Goal: Task Accomplishment & Management: Complete application form

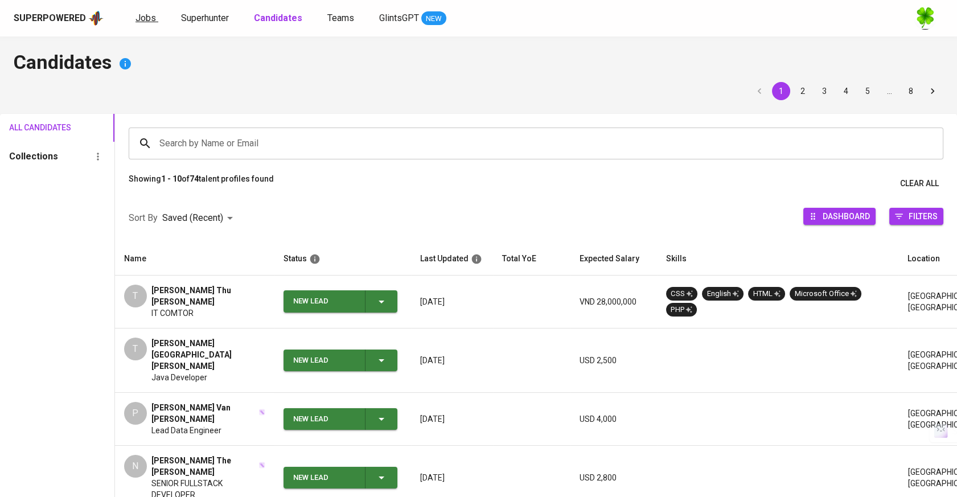
click at [147, 16] on span "Jobs" at bounding box center [146, 18] width 20 height 11
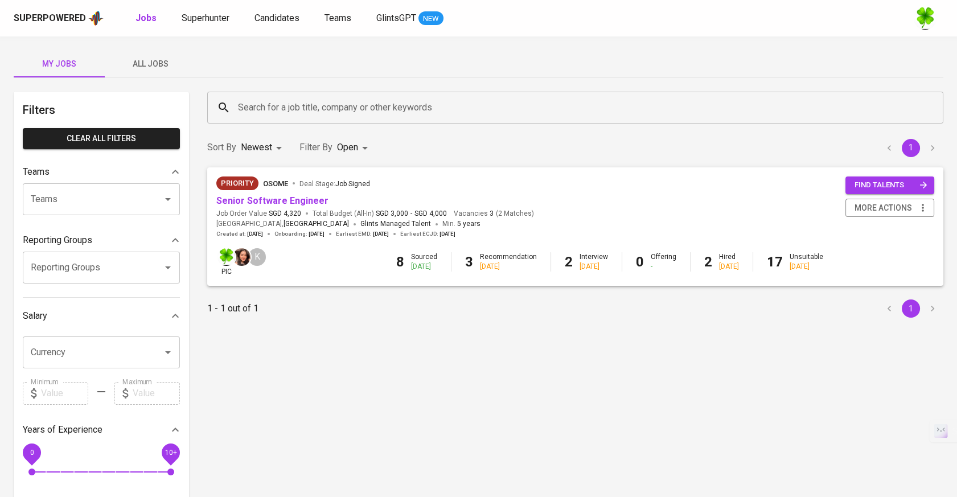
click at [163, 59] on span "All Jobs" at bounding box center [150, 64] width 77 height 14
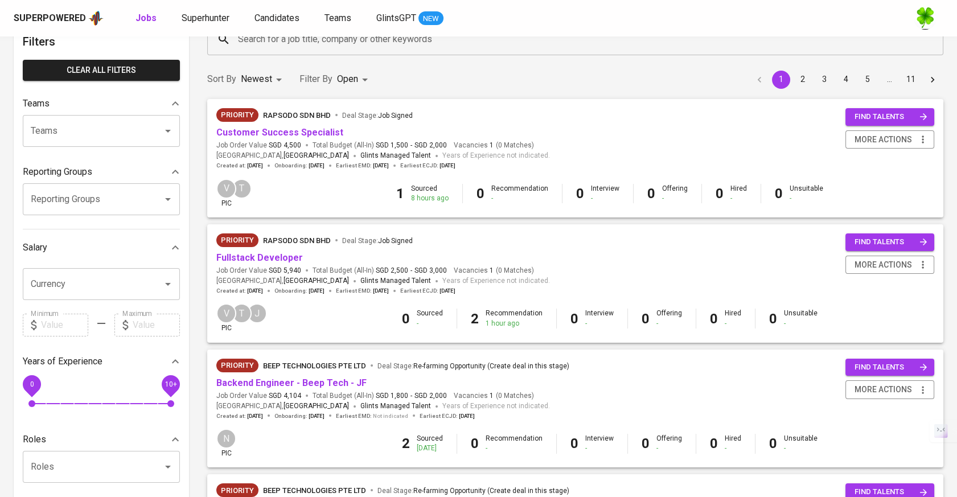
scroll to position [190, 0]
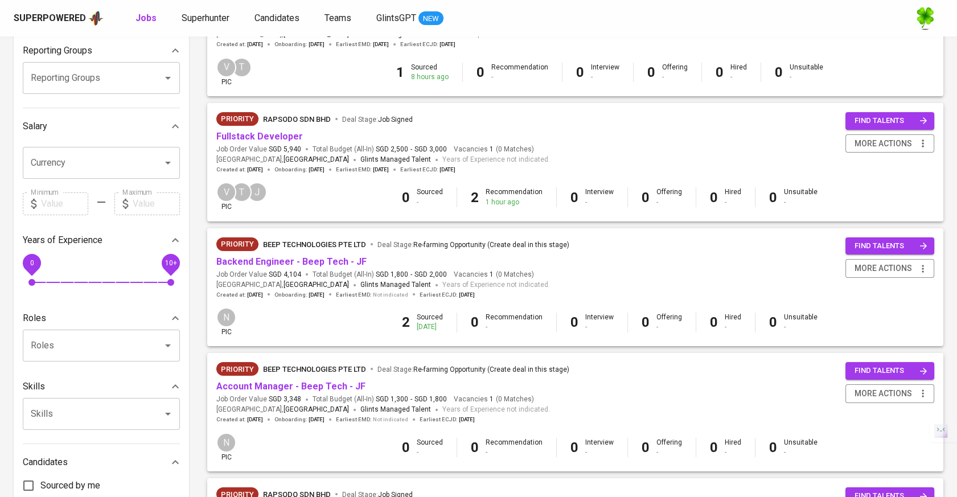
click at [321, 256] on span "Backend Engineer - Beep Tech - JF" at bounding box center [291, 262] width 150 height 13
click at [323, 263] on link "Backend Engineer - Beep Tech - JF" at bounding box center [291, 261] width 150 height 11
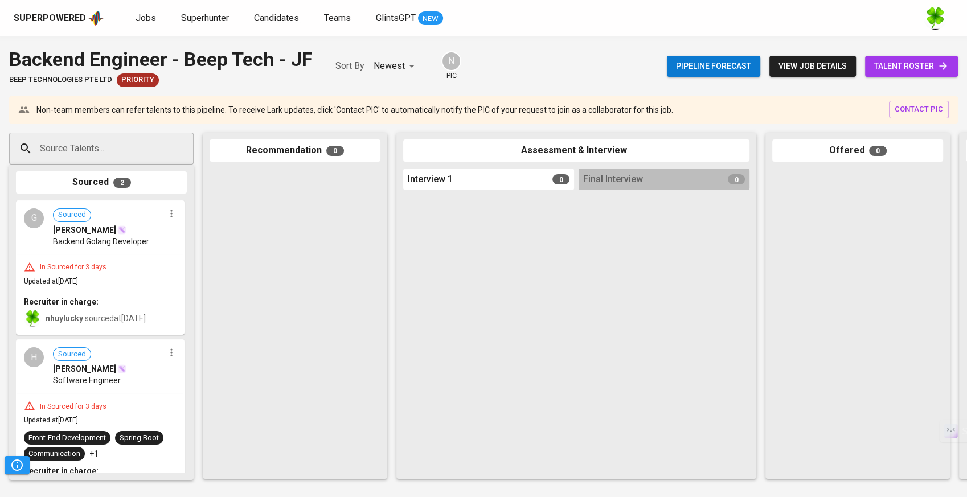
click at [264, 17] on span "Candidates" at bounding box center [276, 18] width 45 height 11
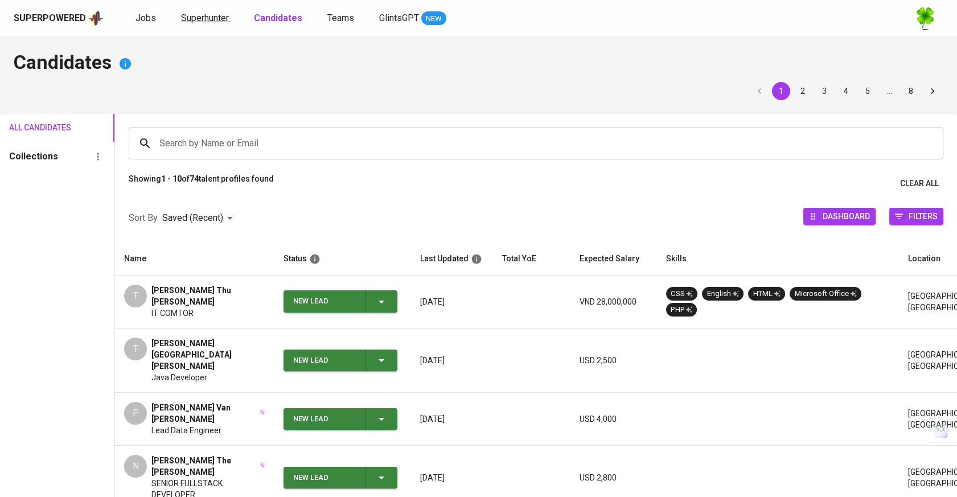
click at [227, 19] on span "Superhunter" at bounding box center [205, 18] width 48 height 11
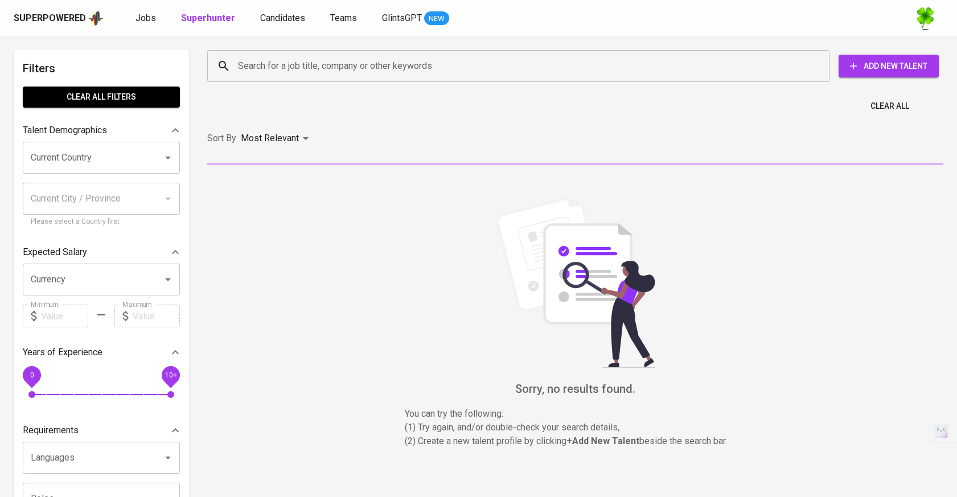
click at [876, 65] on span "Add New Talent" at bounding box center [889, 66] width 82 height 14
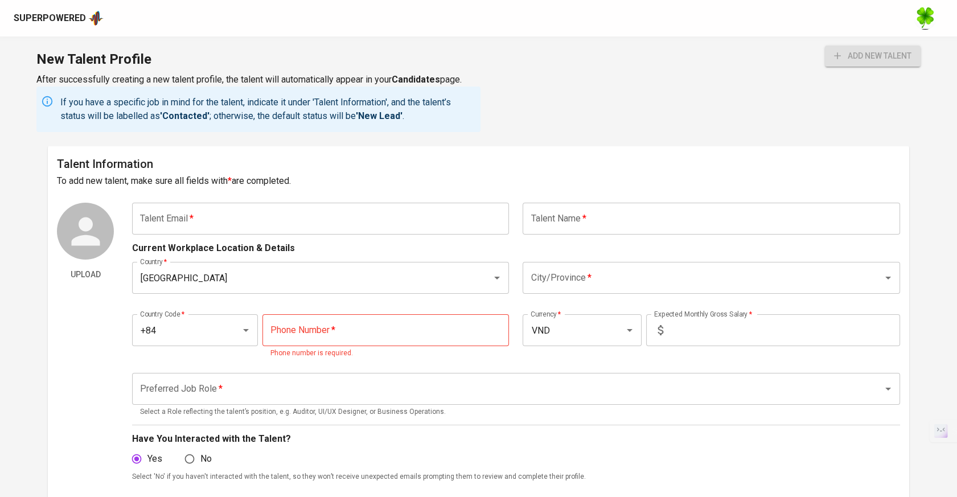
click at [446, 207] on input "text" at bounding box center [320, 219] width 377 height 32
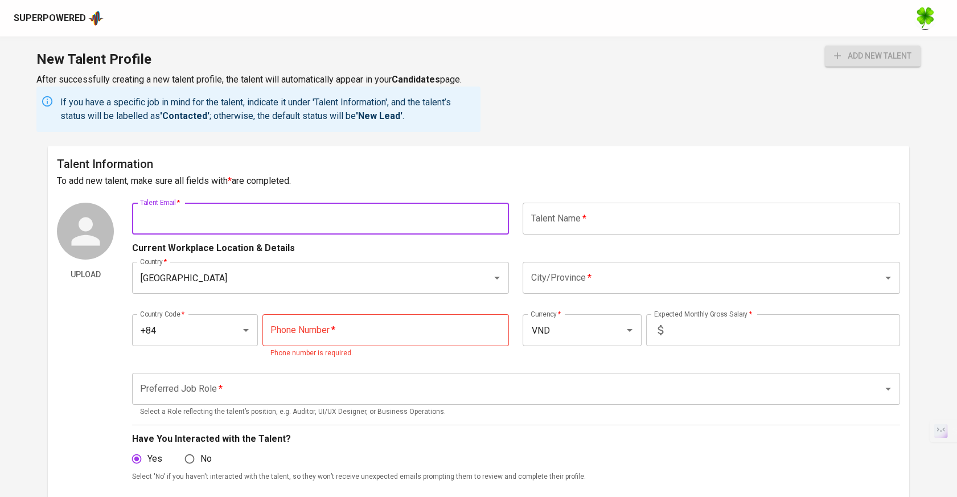
paste input "anduckhmt146.se.work@gmail.com"
type input "anduckhmt146.se.work@gmail.com"
click at [667, 225] on input "text" at bounding box center [711, 219] width 377 height 32
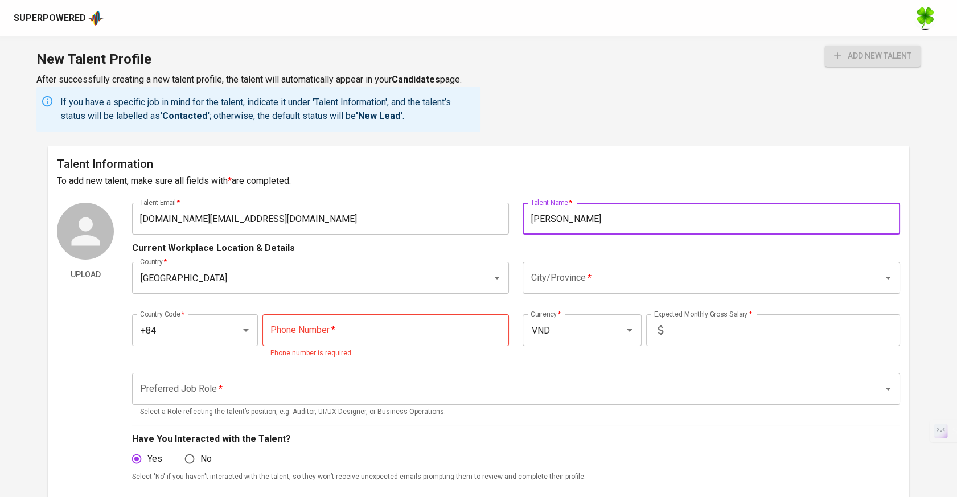
type input "Nguyen Duc An"
click at [712, 268] on input "City/Province   *" at bounding box center [695, 278] width 335 height 22
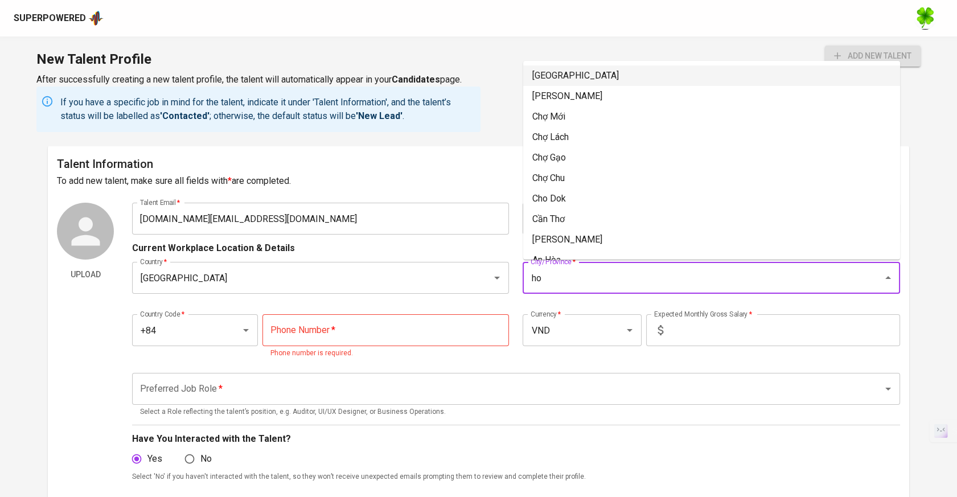
click at [646, 83] on li "[GEOGRAPHIC_DATA]" at bounding box center [711, 75] width 377 height 20
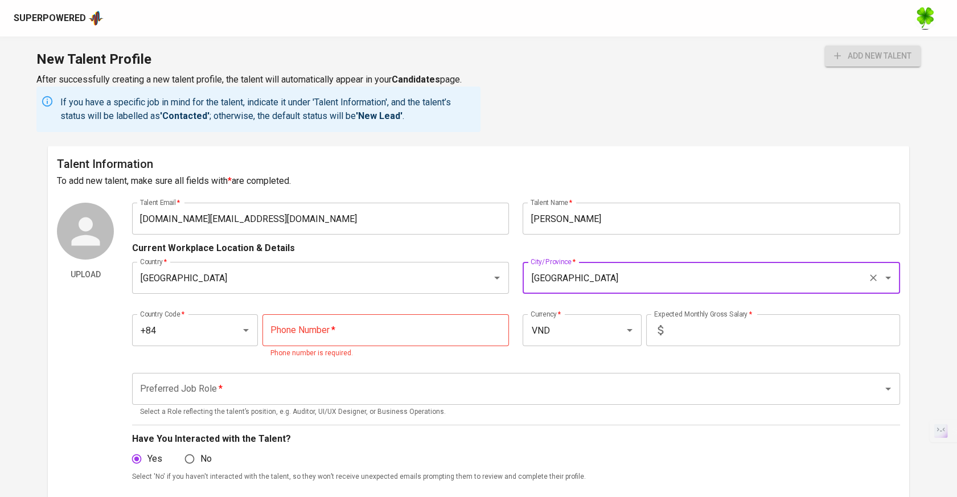
type input "[GEOGRAPHIC_DATA]"
click at [285, 339] on input "tel" at bounding box center [385, 330] width 247 height 32
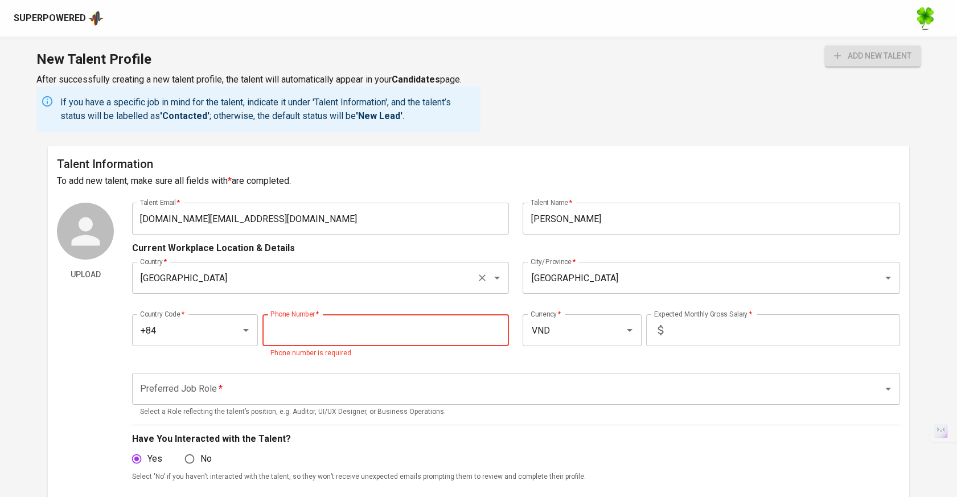
paste input "852-531-027"
type input "852-531-027"
click at [697, 326] on input "text" at bounding box center [784, 330] width 232 height 32
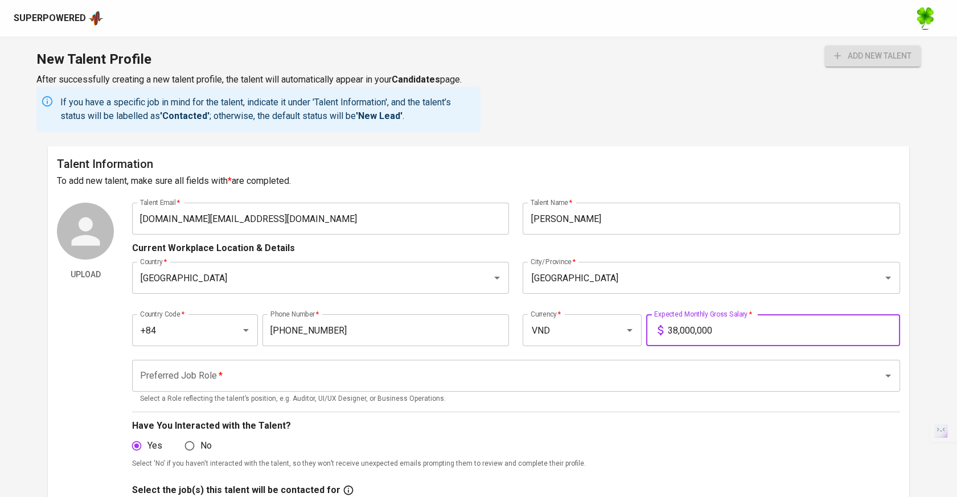
type input "38,000,000"
click at [661, 380] on input "Preferred Job Role   *" at bounding box center [500, 376] width 726 height 22
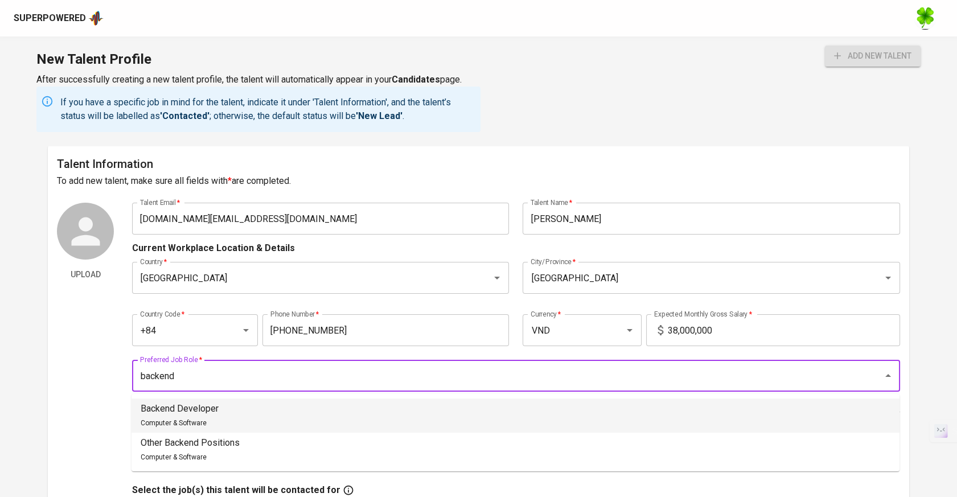
click at [680, 405] on li "Backend Developer Computer & Software" at bounding box center [516, 416] width 768 height 34
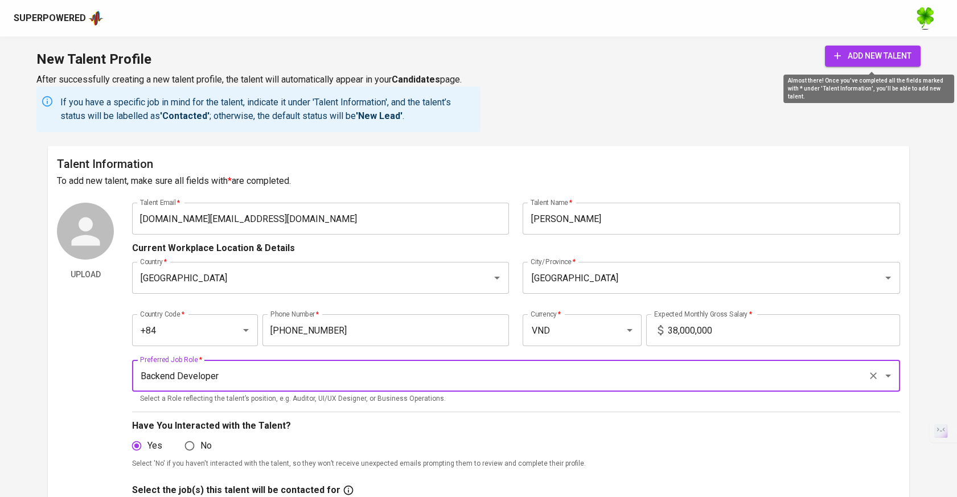
type input "Backend Developer"
click at [877, 57] on span "add new talent" at bounding box center [872, 56] width 77 height 14
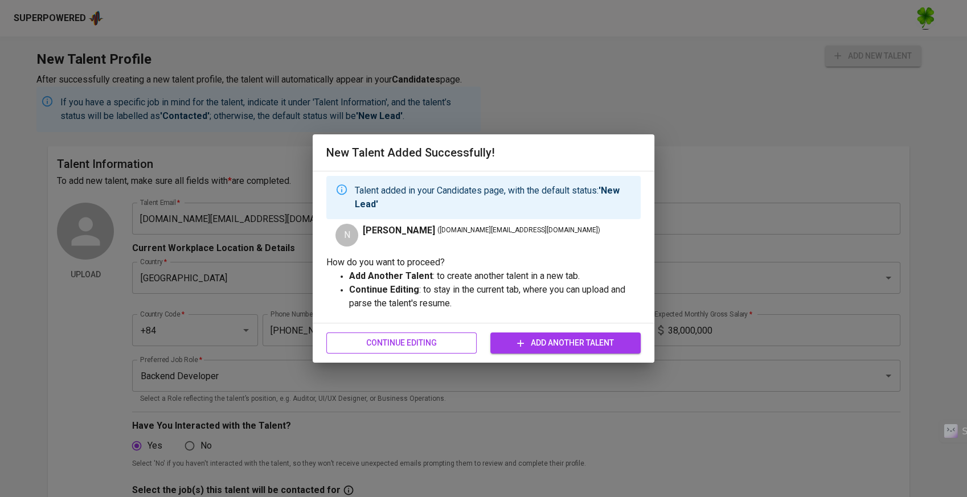
click at [455, 339] on span "Continue Editing" at bounding box center [401, 343] width 132 height 14
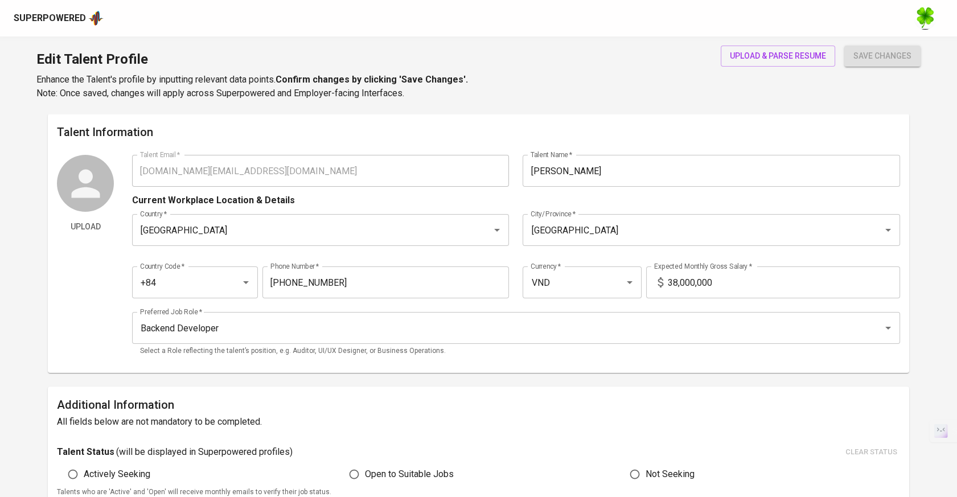
click at [752, 72] on div "upload & parse resume" at bounding box center [778, 73] width 114 height 55
click at [754, 67] on div "upload & parse resume" at bounding box center [778, 73] width 114 height 55
click at [757, 54] on span "upload & parse resume" at bounding box center [778, 56] width 96 height 14
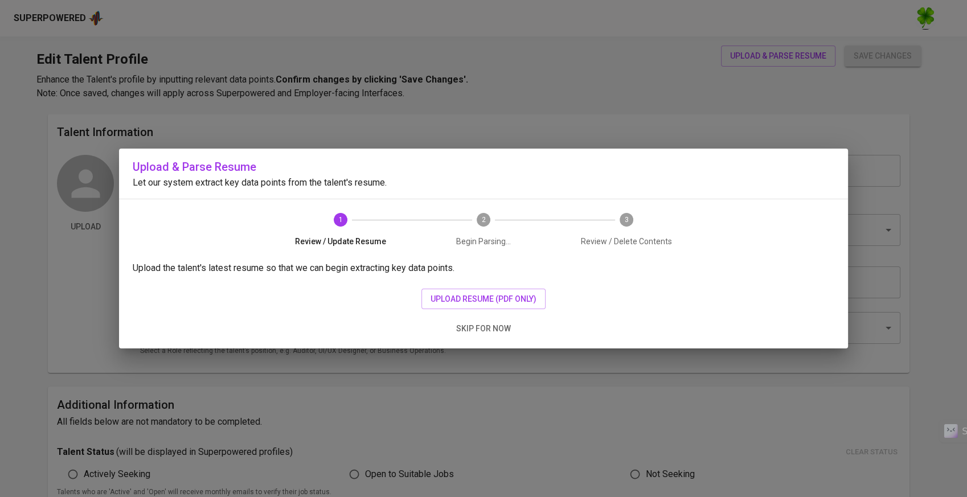
click at [453, 283] on div "Upload the talent's latest resume so that we can begin extracting key data poin…" at bounding box center [483, 304] width 729 height 87
click at [454, 294] on span "upload resume (pdf only)" at bounding box center [483, 299] width 106 height 14
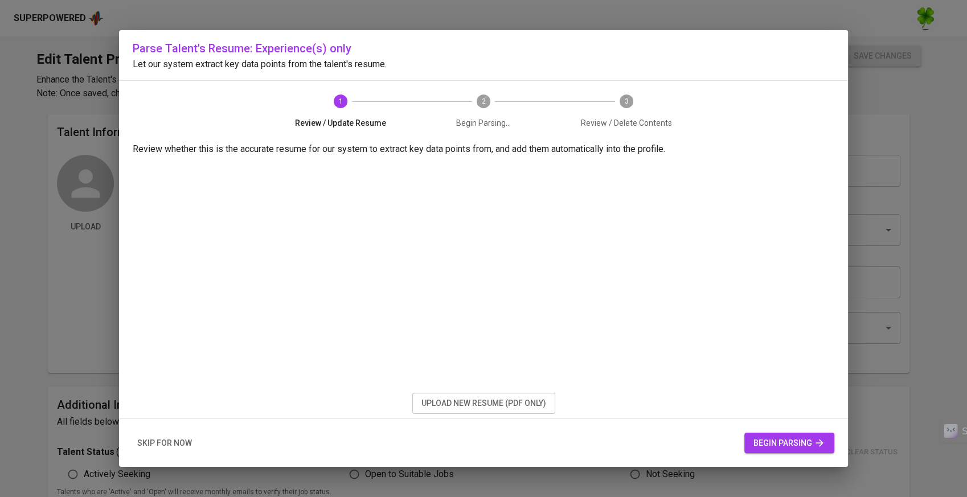
click at [811, 437] on span "begin parsing" at bounding box center [789, 443] width 72 height 14
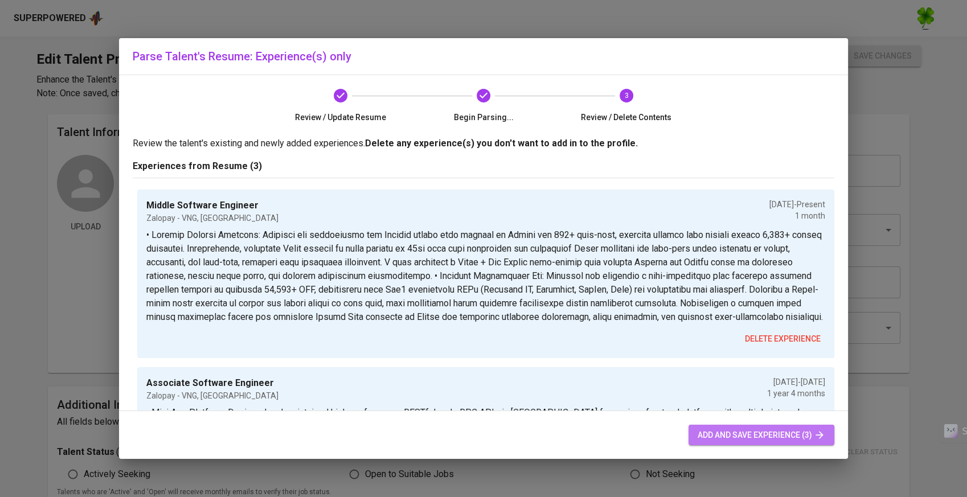
click at [796, 429] on span "add and save experience (3)" at bounding box center [761, 435] width 128 height 14
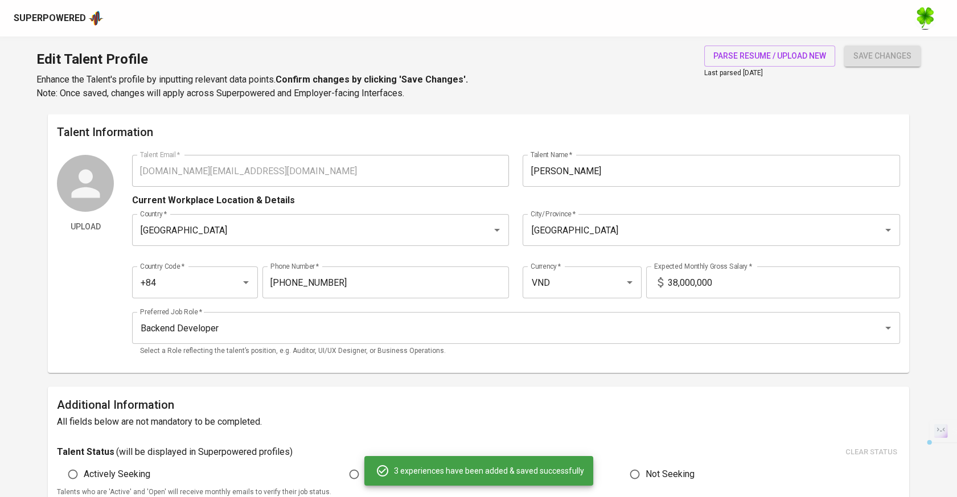
click at [95, 164] on div "Upload Talent Email   * anduckhmt146.se.work@gmail.com Talent Email * Talent Na…" at bounding box center [478, 259] width 843 height 209
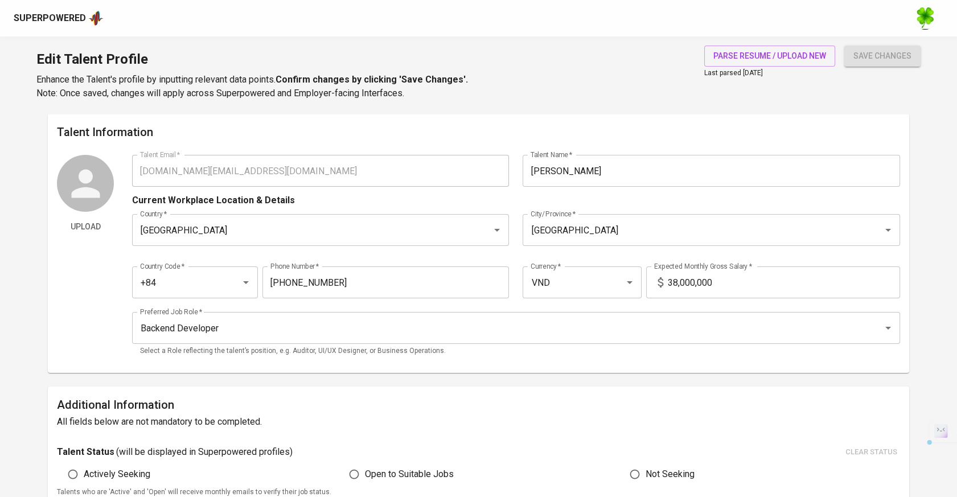
click at [76, 20] on div "Superpowered" at bounding box center [50, 18] width 72 height 13
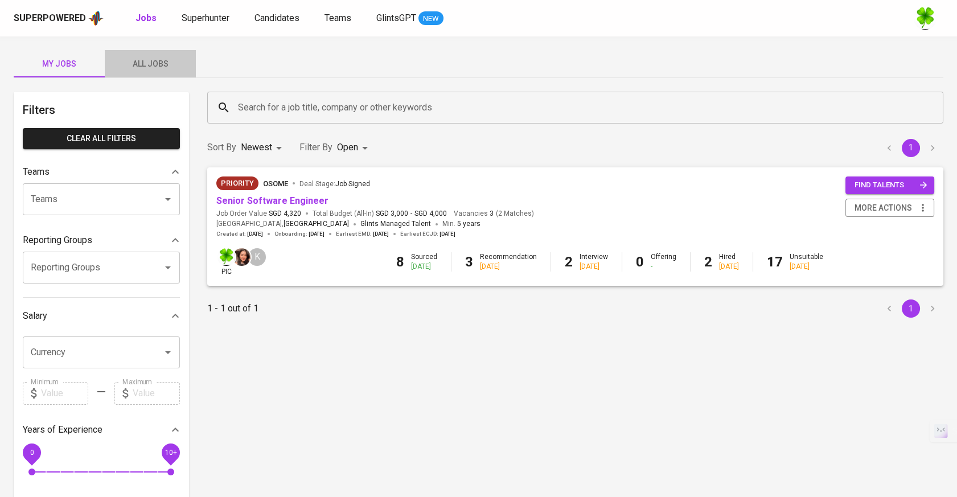
click at [147, 65] on span "All Jobs" at bounding box center [150, 64] width 77 height 14
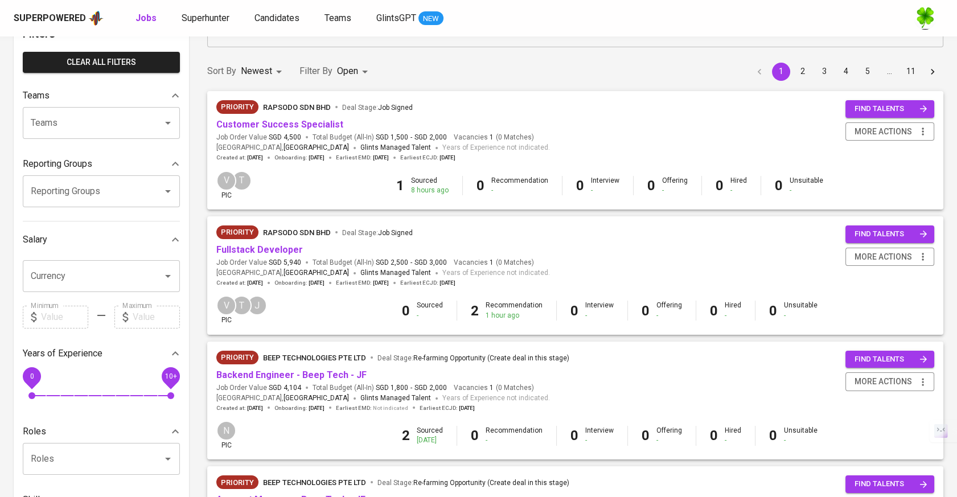
scroll to position [126, 0]
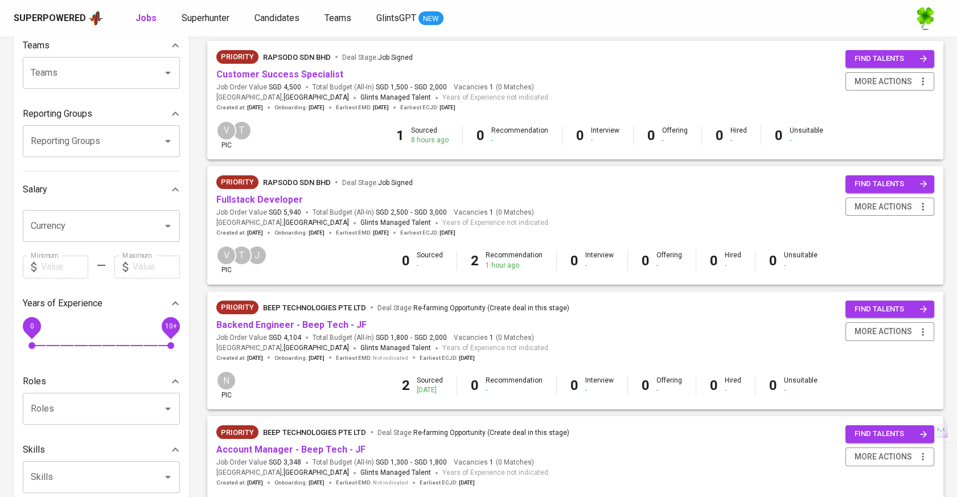
click at [314, 332] on span "Backend Engineer - Beep Tech - JF" at bounding box center [291, 325] width 150 height 13
click at [313, 330] on link "Backend Engineer - Beep Tech - JF" at bounding box center [291, 324] width 150 height 11
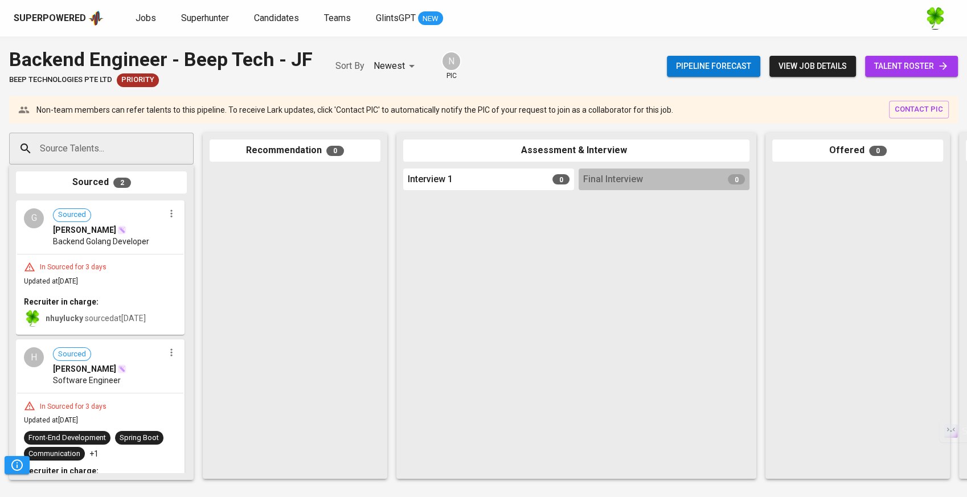
click at [123, 137] on div "Source Talents..." at bounding box center [101, 149] width 184 height 32
paste input "anduckhmt146.se.work@gmail.com"
type input "anduckhmt146.se.work@gmail.com"
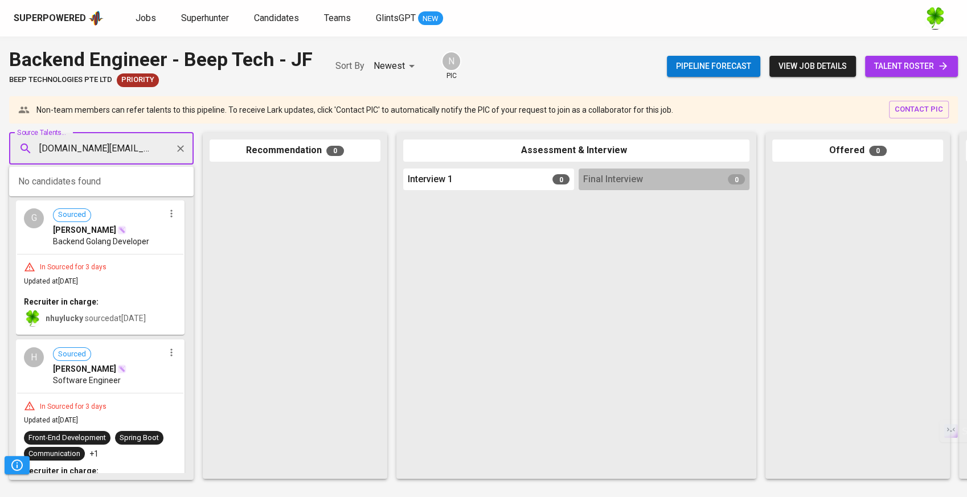
scroll to position [0, 31]
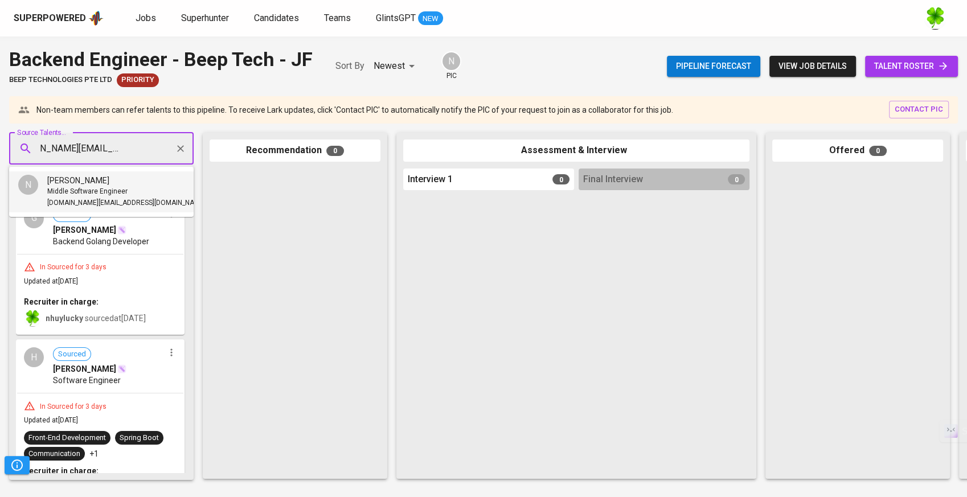
click at [93, 187] on span "Middle Software Engineer" at bounding box center [87, 191] width 80 height 11
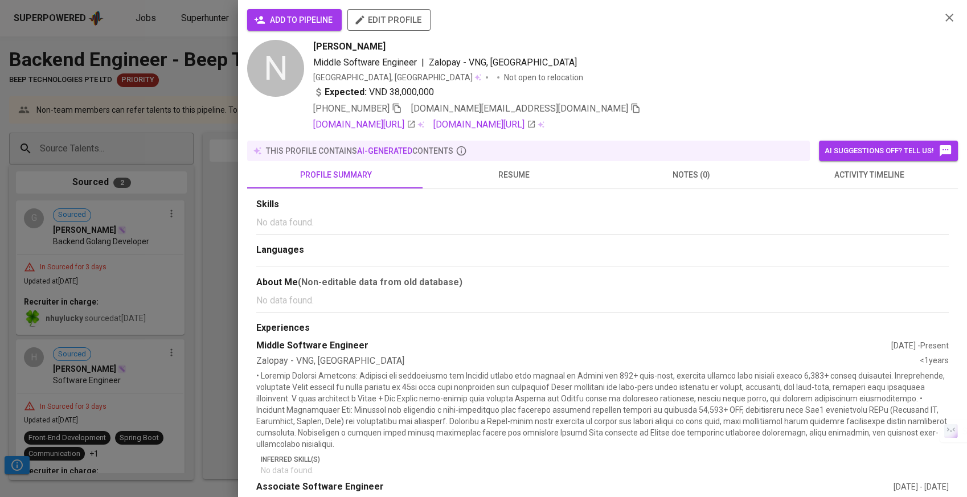
click at [282, 32] on div "add to pipeline edit profile" at bounding box center [589, 24] width 684 height 31
click at [287, 28] on button "add to pipeline" at bounding box center [294, 20] width 95 height 22
